Goal: Information Seeking & Learning: Learn about a topic

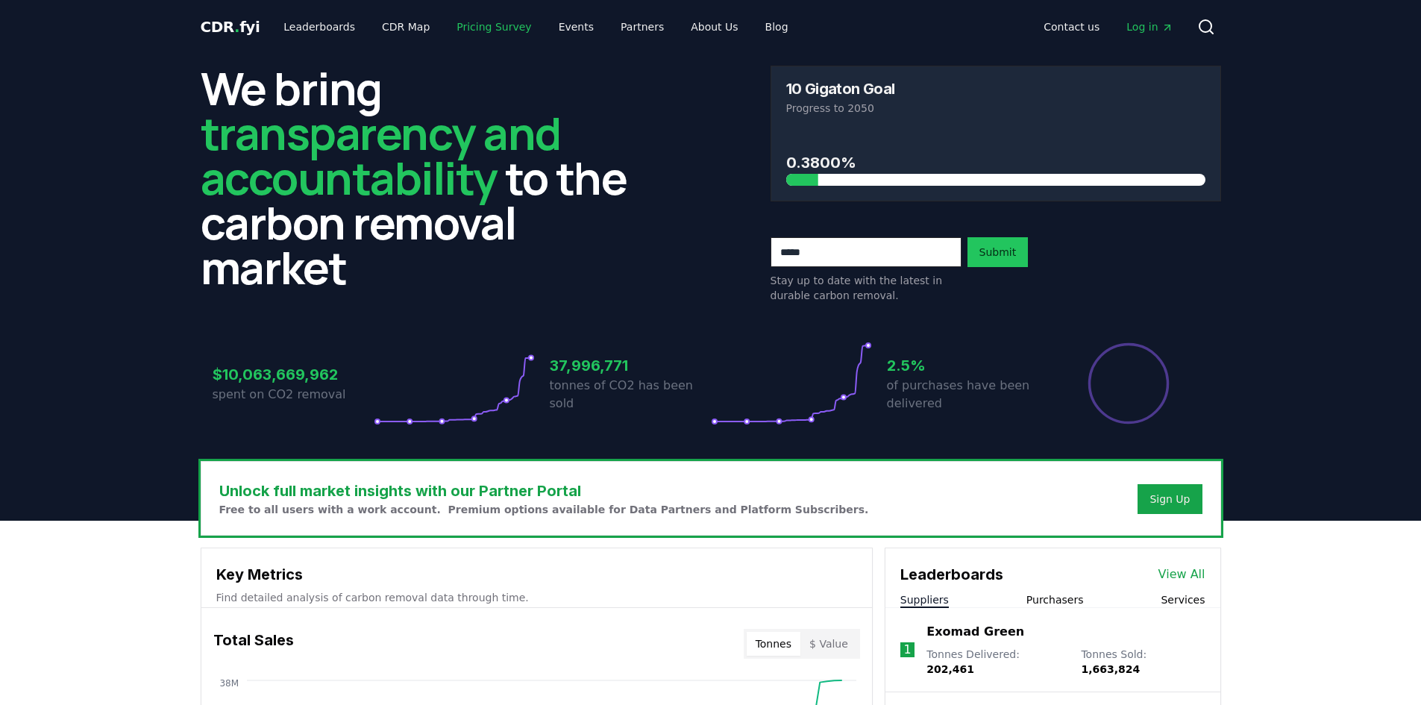
click at [452, 26] on link "Pricing Survey" at bounding box center [494, 26] width 98 height 27
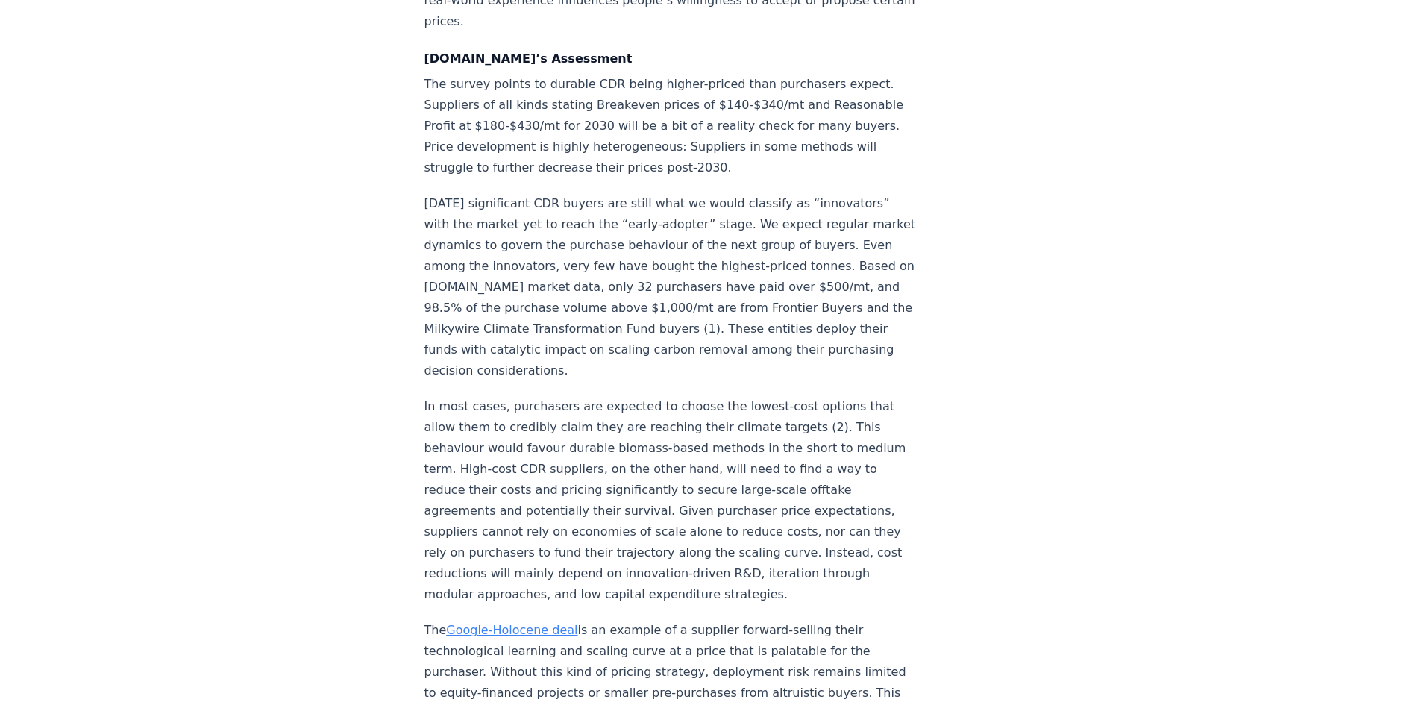
scroll to position [2612, 0]
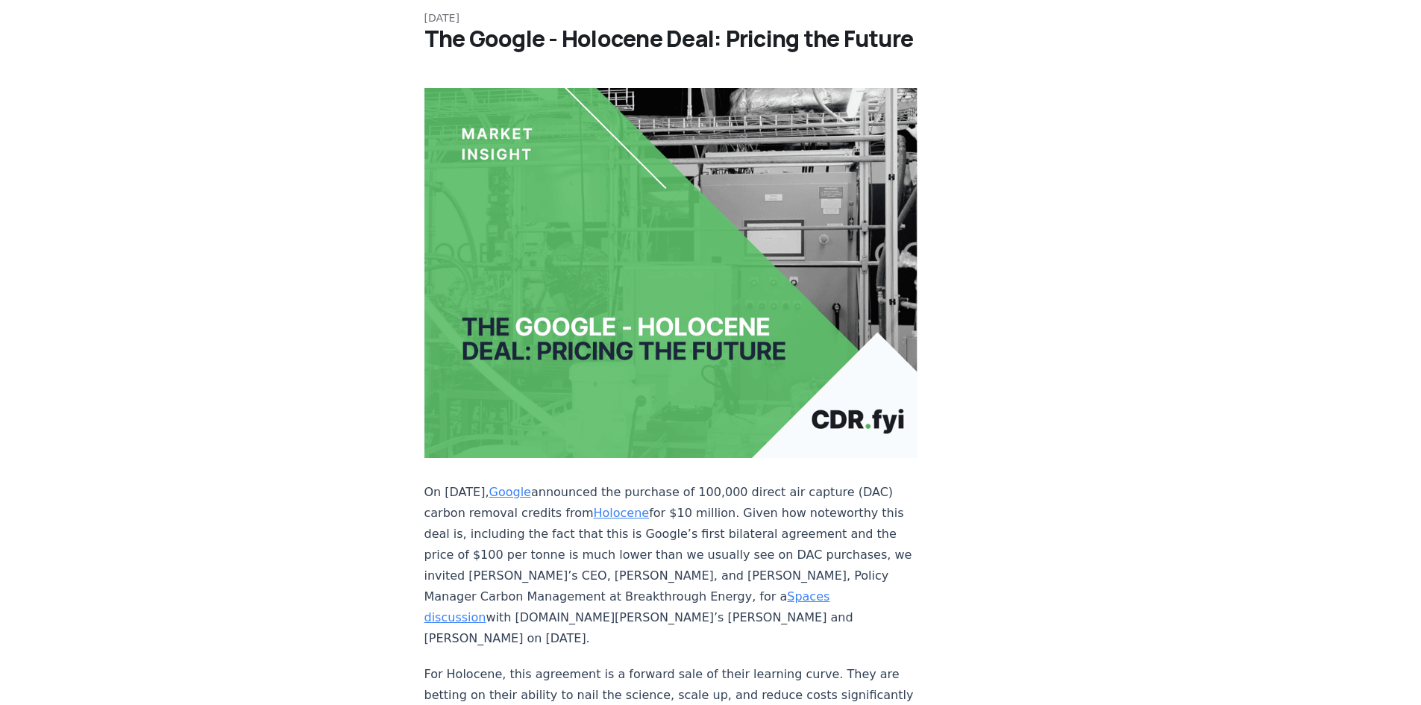
scroll to position [224, 0]
